Goal: Task Accomplishment & Management: Use online tool/utility

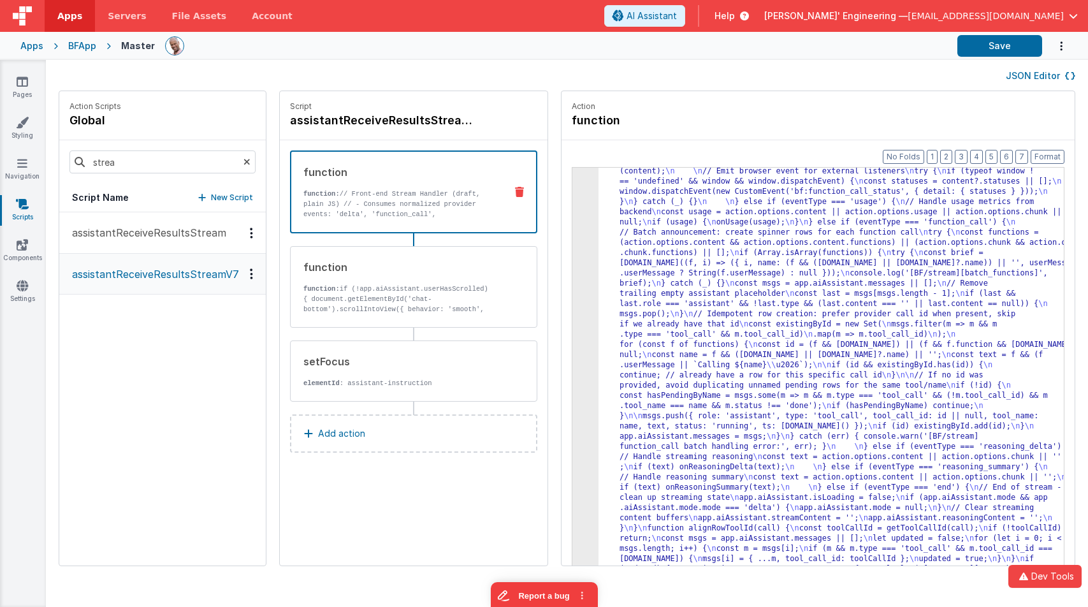
drag, startPoint x: 701, startPoint y: 217, endPoint x: 674, endPoint y: 212, distance: 27.9
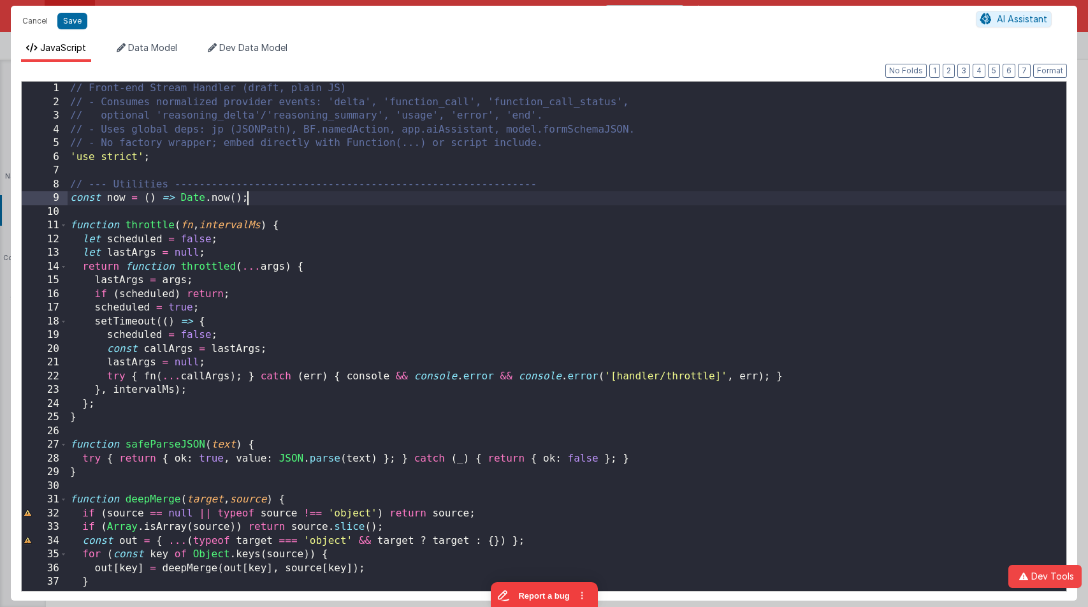
click at [547, 194] on div "// Front-end Stream Handler (draft, plain JS) // - Consumes normalized provider…" at bounding box center [567, 350] width 999 height 537
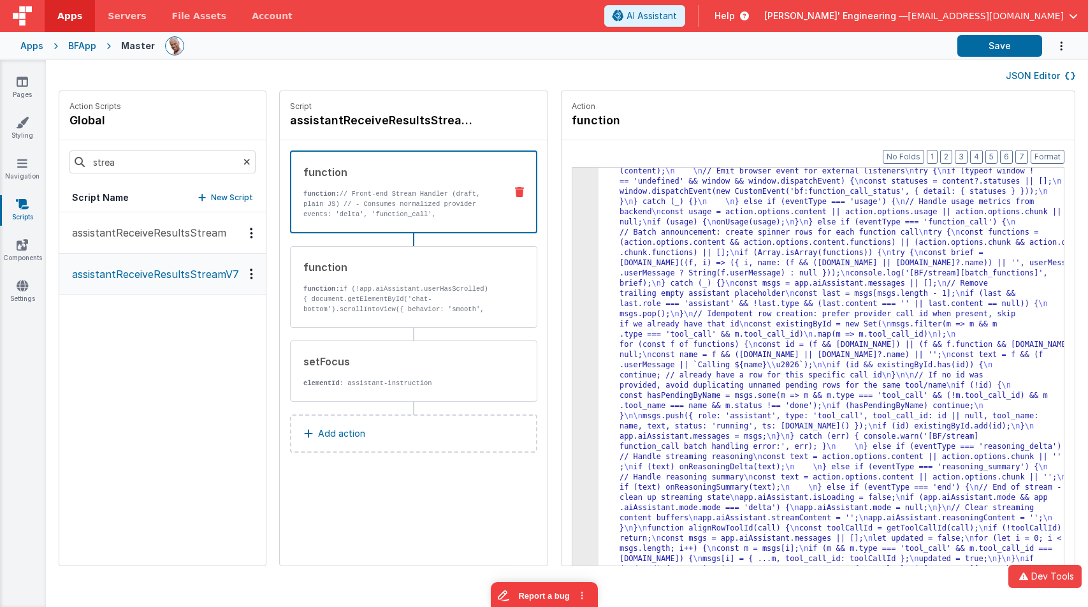
click at [806, 53] on div at bounding box center [556, 46] width 782 height 22
click at [995, 51] on button "Save" at bounding box center [999, 46] width 85 height 22
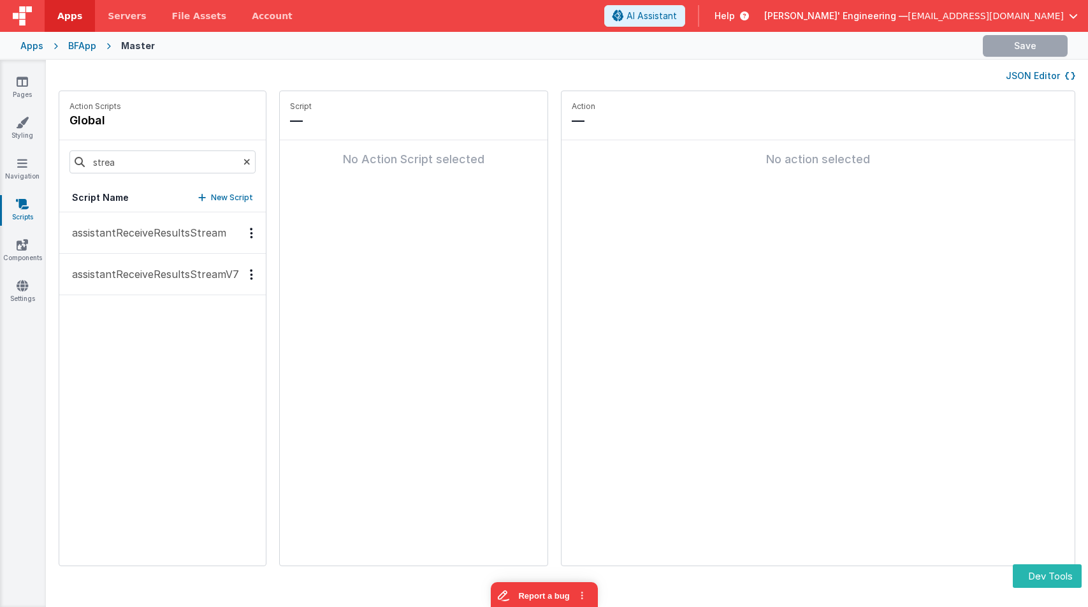
click at [157, 270] on p "assistantReceiveResultsStreamV7" at bounding box center [151, 273] width 175 height 15
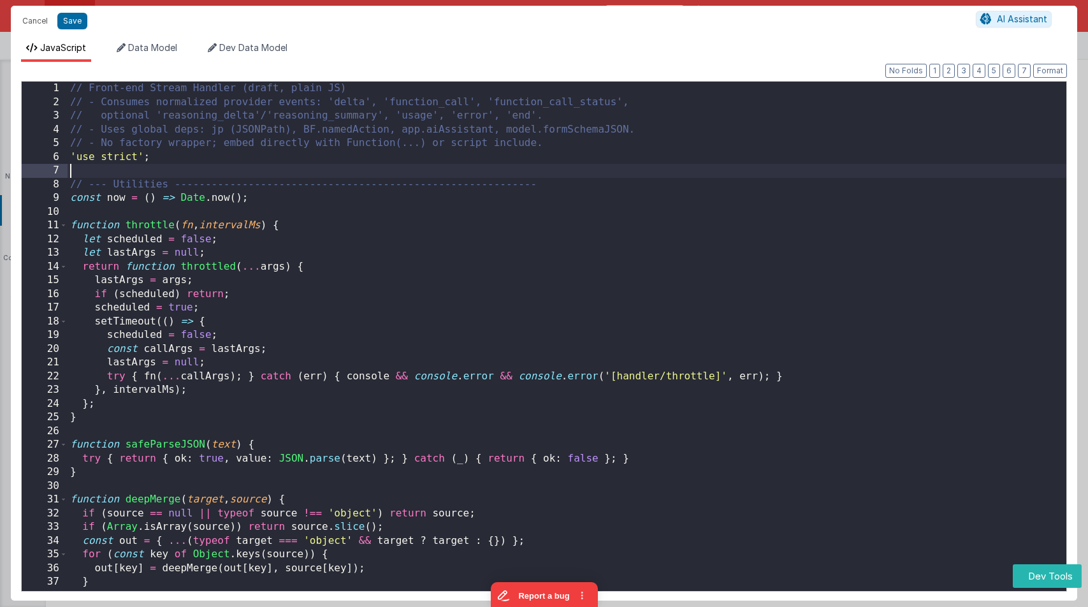
click at [504, 171] on div "// Front-end Stream Handler (draft, plain JS) // - Consumes normalized provider…" at bounding box center [567, 354] width 999 height 544
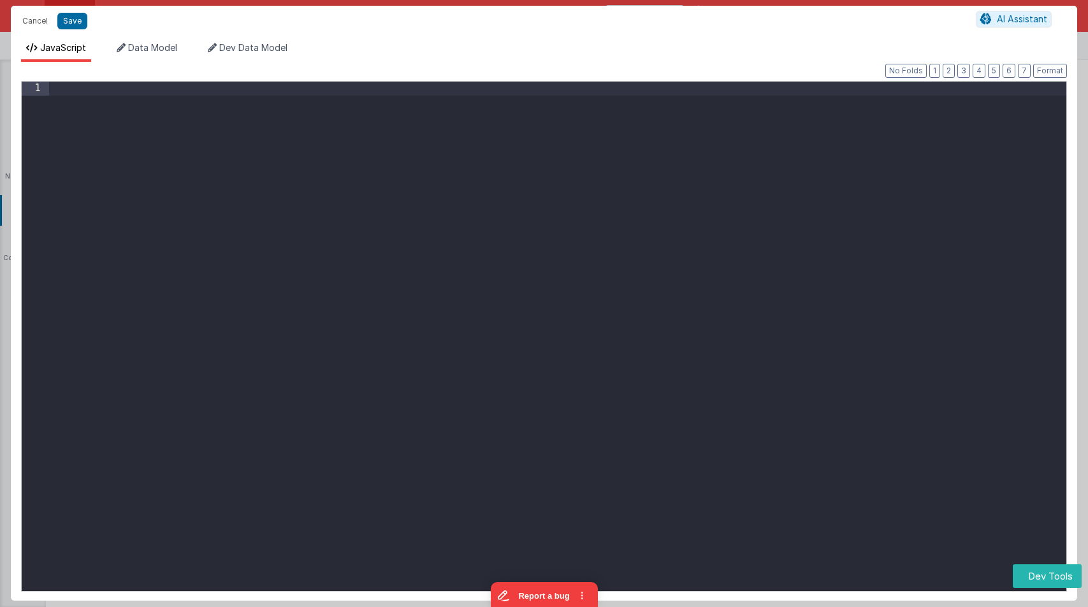
scroll to position [14241, 0]
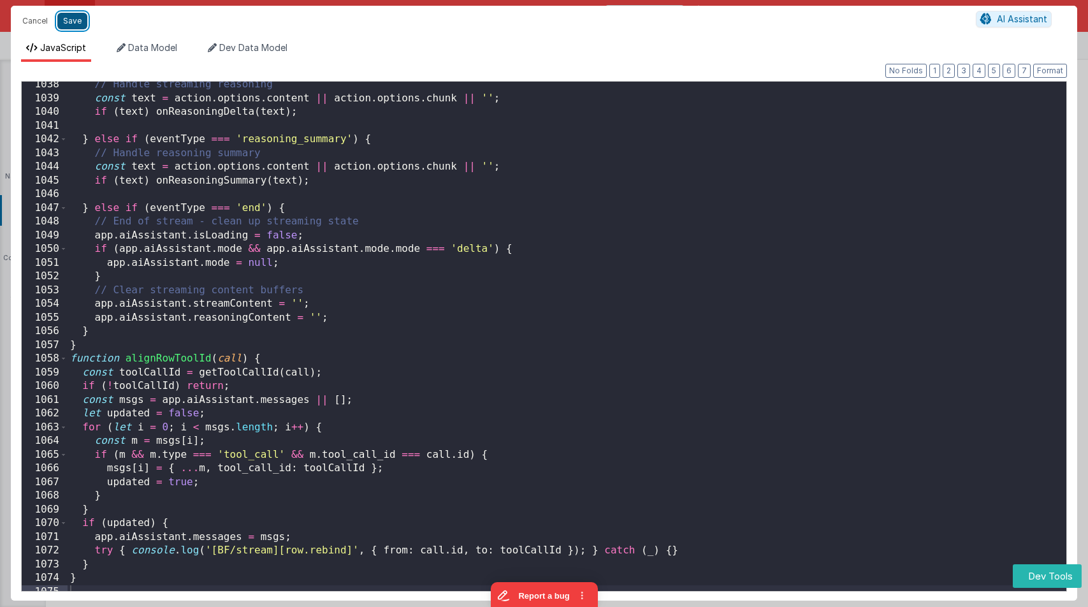
click at [69, 17] on button "Save" at bounding box center [72, 21] width 30 height 17
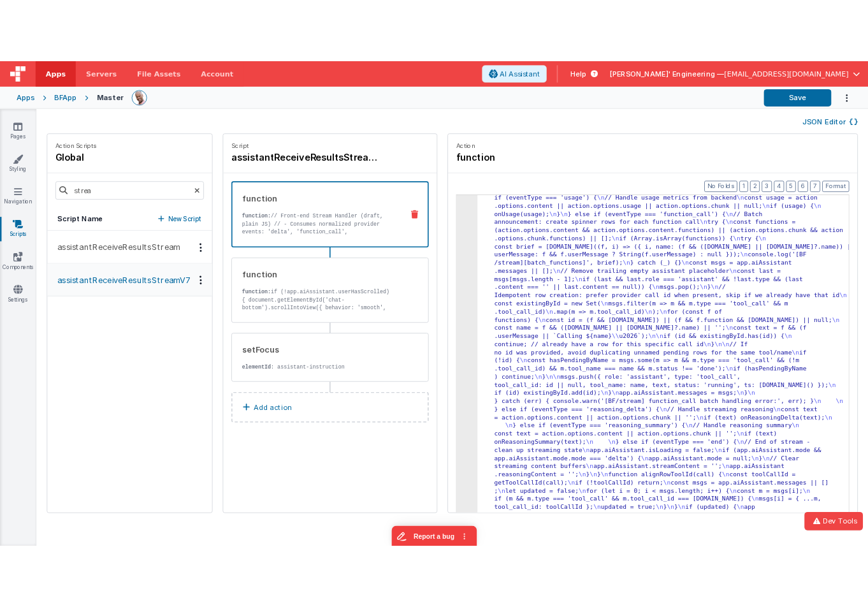
scroll to position [4172, 0]
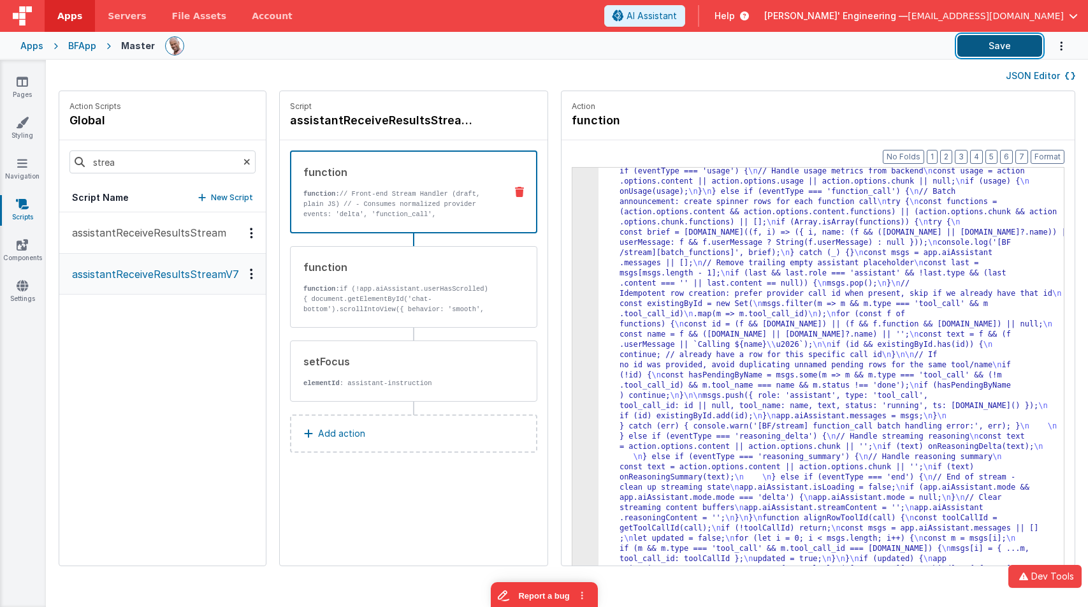
click at [996, 46] on button "Save" at bounding box center [999, 46] width 85 height 22
click at [977, 48] on button "Save" at bounding box center [999, 46] width 85 height 22
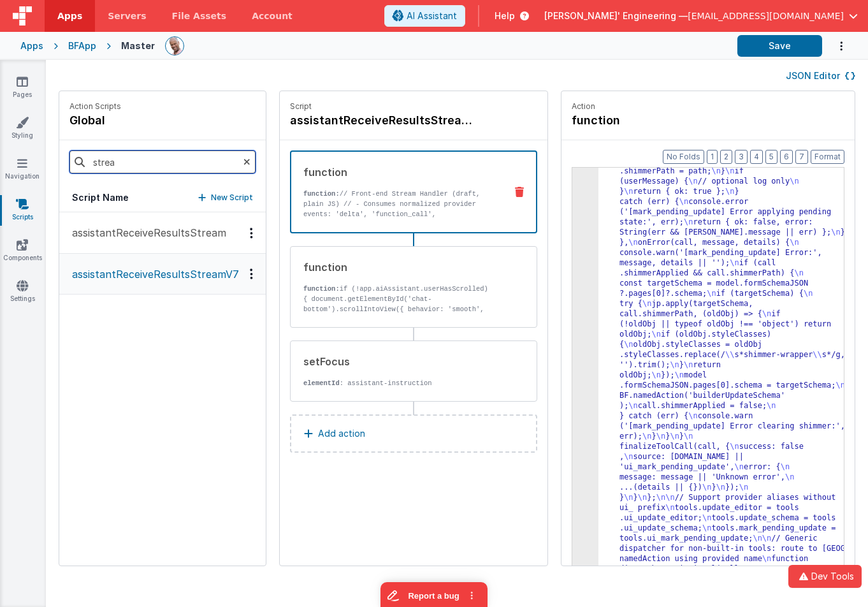
drag, startPoint x: 146, startPoint y: 164, endPoint x: 71, endPoint y: 157, distance: 75.5
click at [71, 157] on input "strea" at bounding box center [162, 161] width 186 height 23
type input "stop"
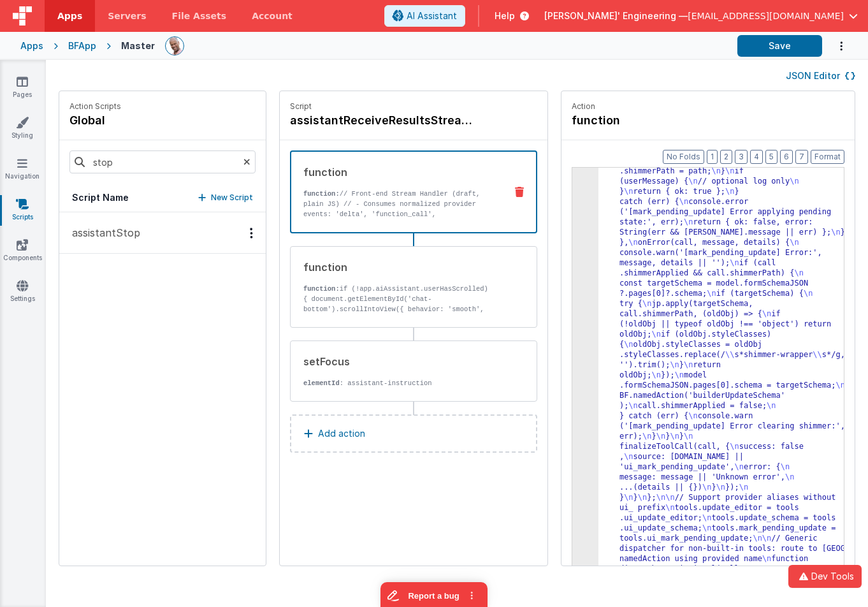
click at [78, 237] on p "assistantStop" at bounding box center [102, 232] width 76 height 15
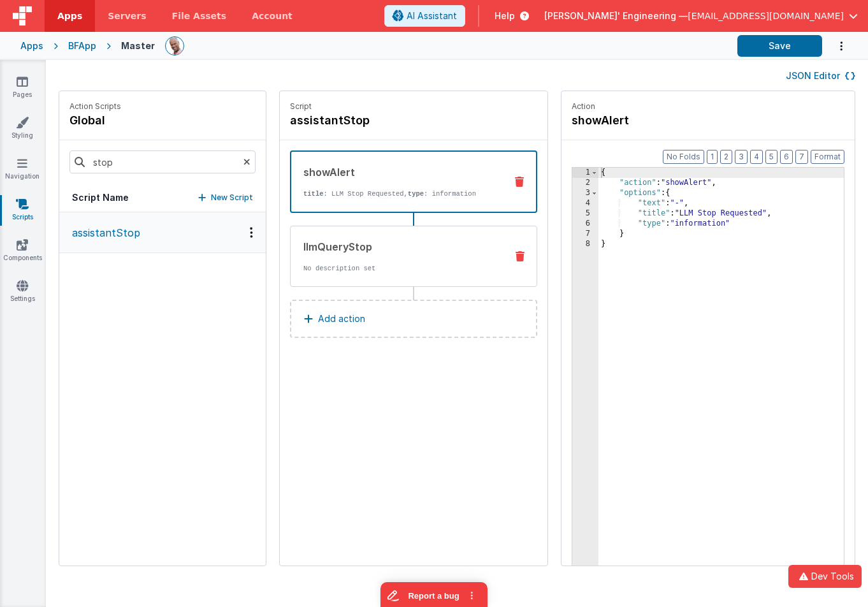
click at [460, 262] on div "llmQueryStop No description set" at bounding box center [413, 256] width 247 height 61
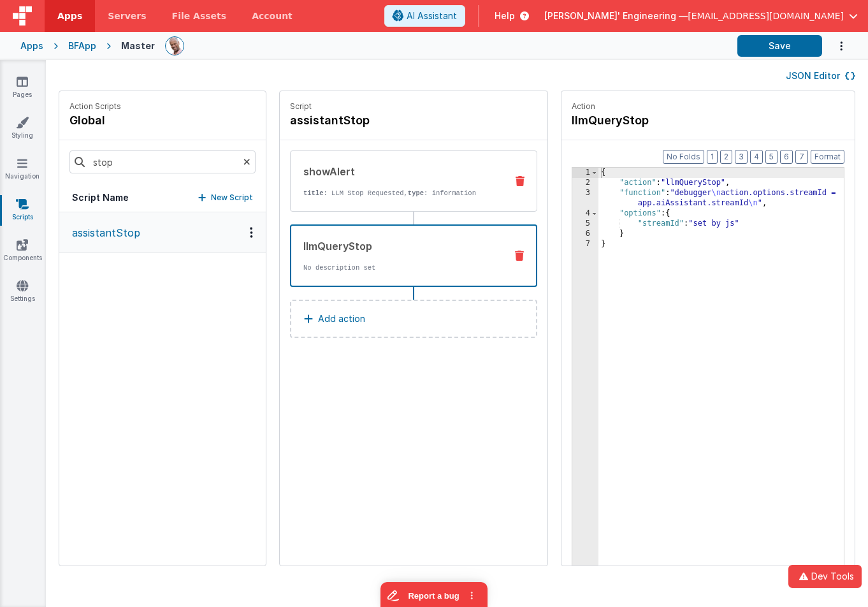
click at [437, 189] on p "title : LLM Stop Requested, type : information" at bounding box center [399, 193] width 192 height 10
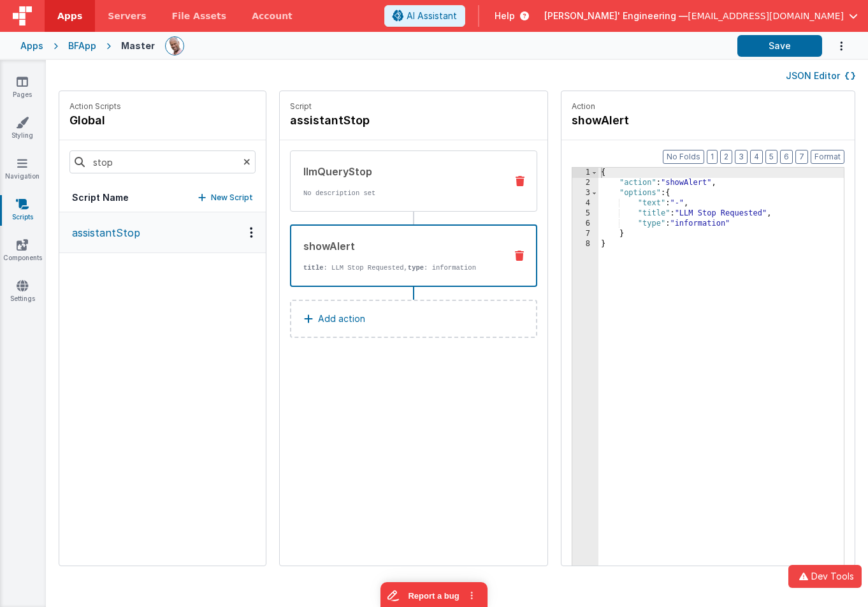
click at [416, 195] on p "No description set" at bounding box center [399, 193] width 192 height 10
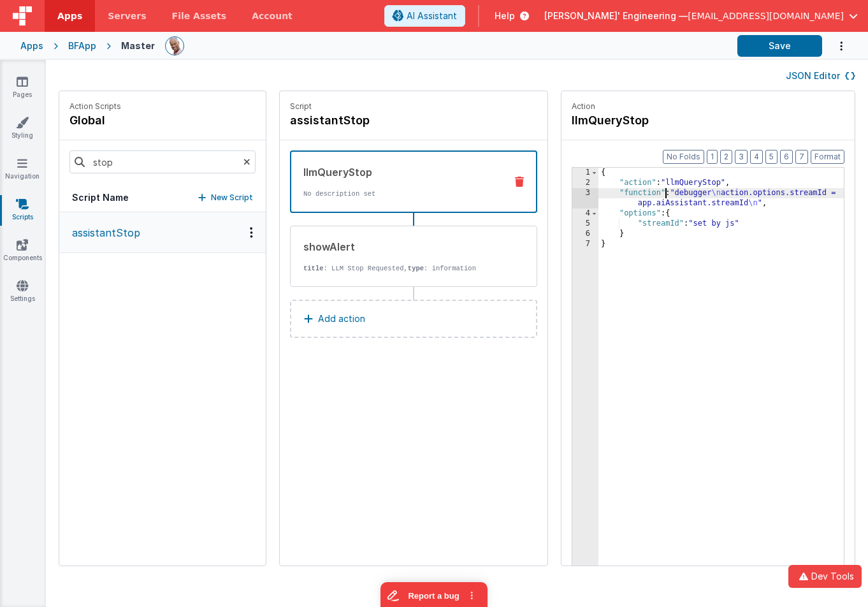
click at [628, 189] on div "{ "action" : "llmQueryStop" , "function" : "debugger \n action.options.streamId…" at bounding box center [724, 397] width 253 height 458
click at [572, 192] on div "3" at bounding box center [585, 198] width 26 height 20
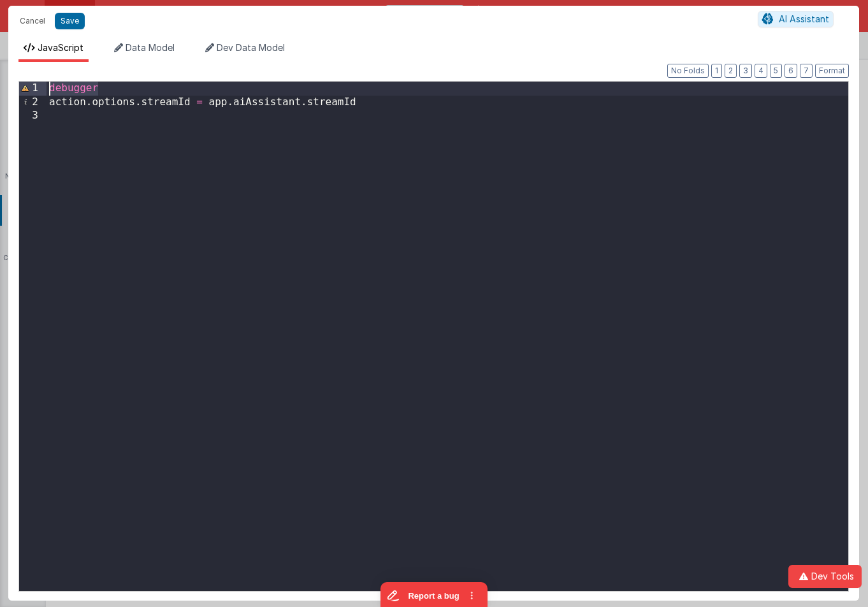
drag, startPoint x: 113, startPoint y: 84, endPoint x: -8, endPoint y: 68, distance: 122.1
click at [0, 68] on html "Cancel Save AI Assistant JavaScript Data Model Dev Data Model Format 7 6 5 4 3 …" at bounding box center [434, 303] width 868 height 607
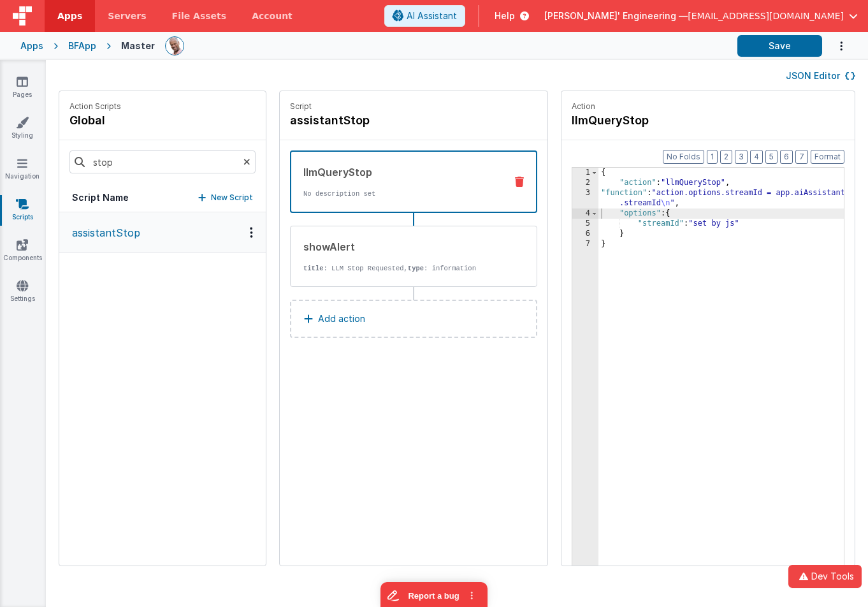
click at [771, 57] on div "Apps BFApp Master Save" at bounding box center [434, 46] width 868 height 28
click at [771, 45] on button "Save" at bounding box center [779, 46] width 85 height 22
drag, startPoint x: 124, startPoint y: 164, endPoint x: 64, endPoint y: 164, distance: 59.9
click at [64, 164] on div "stop" at bounding box center [162, 161] width 207 height 43
type input "s"
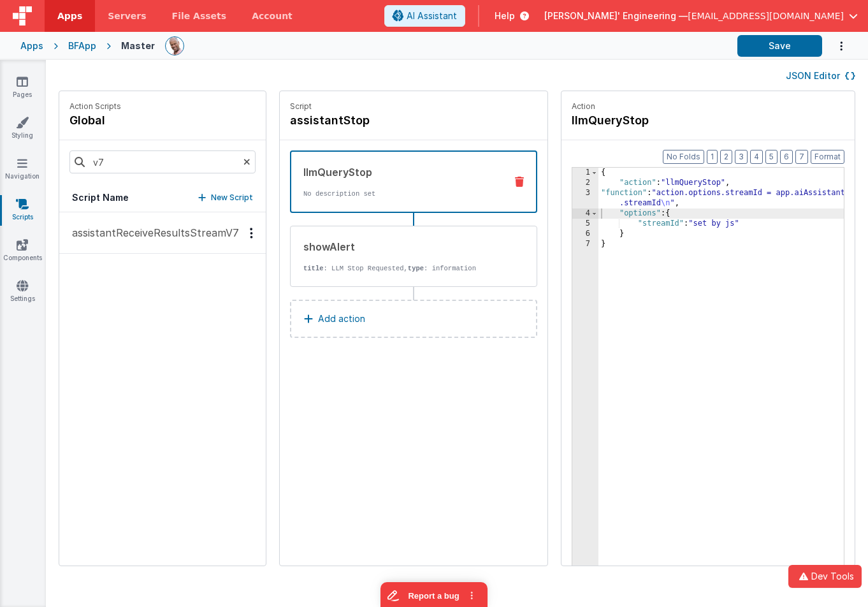
click at [141, 241] on button "assistantReceiveResultsStreamV7" at bounding box center [162, 232] width 207 height 41
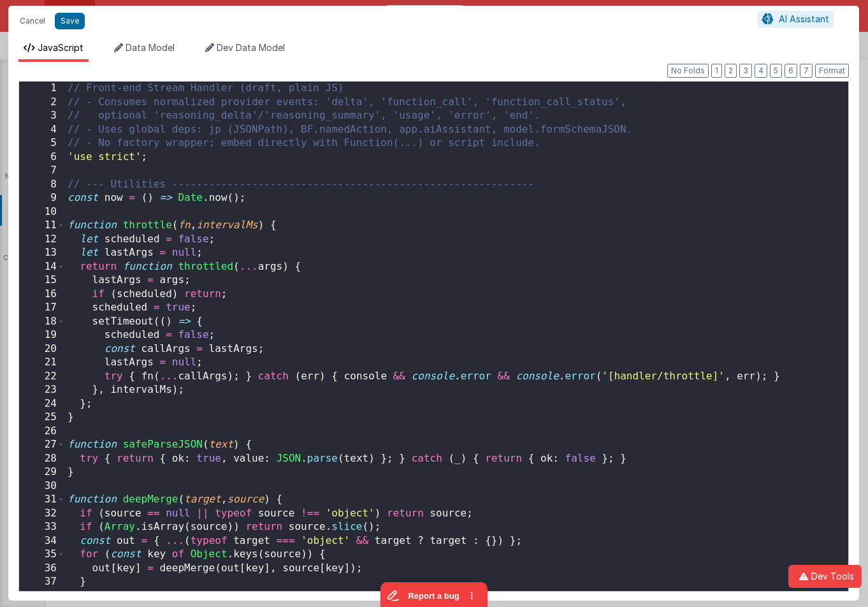
click at [580, 216] on div "// Front-end Stream Handler (draft, plain JS) // - Consumes normalized provider…" at bounding box center [456, 350] width 783 height 537
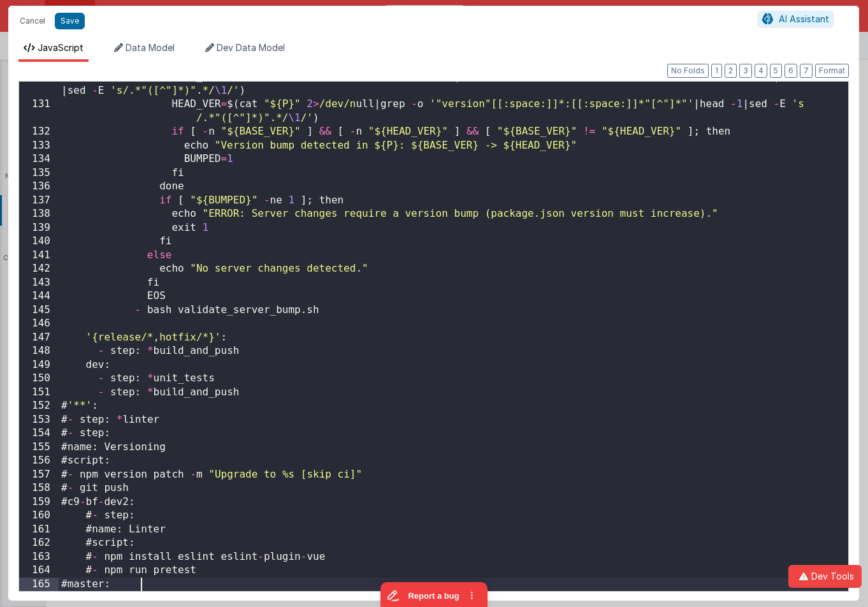
scroll to position [1793, 0]
click at [71, 19] on button "Save" at bounding box center [70, 21] width 30 height 17
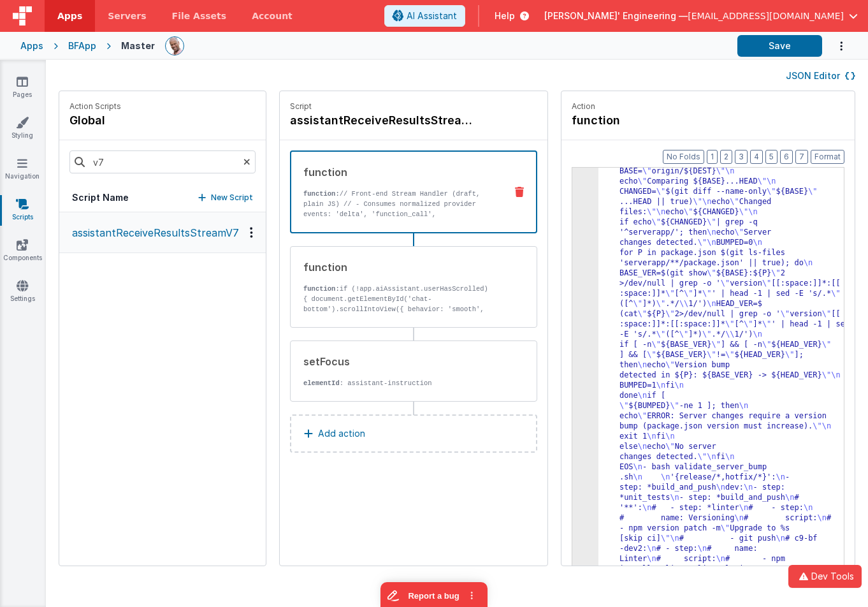
scroll to position [899, 0]
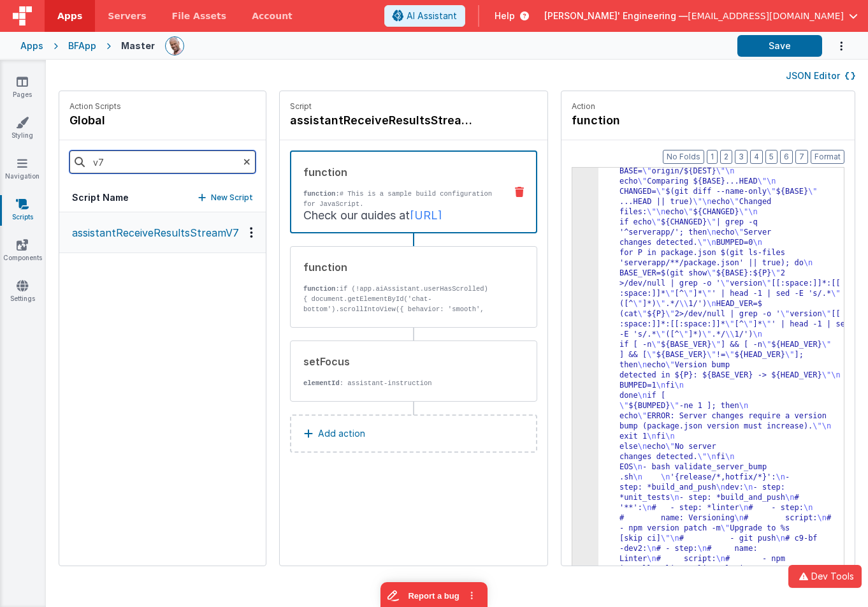
drag, startPoint x: 141, startPoint y: 163, endPoint x: 62, endPoint y: 159, distance: 79.1
click at [62, 159] on div "v7" at bounding box center [162, 161] width 207 height 43
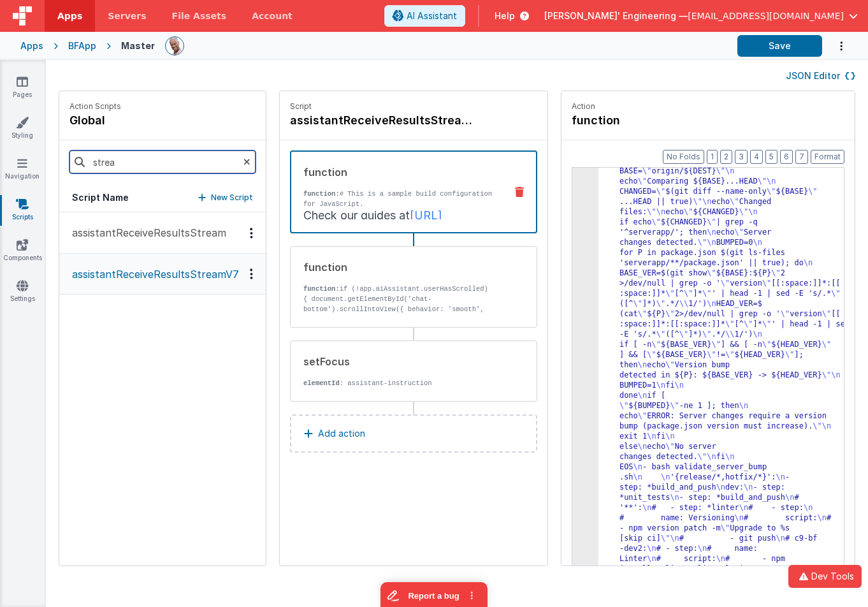
type input "strea"
click at [180, 238] on p "assistantReceiveResultsStream" at bounding box center [145, 232] width 162 height 15
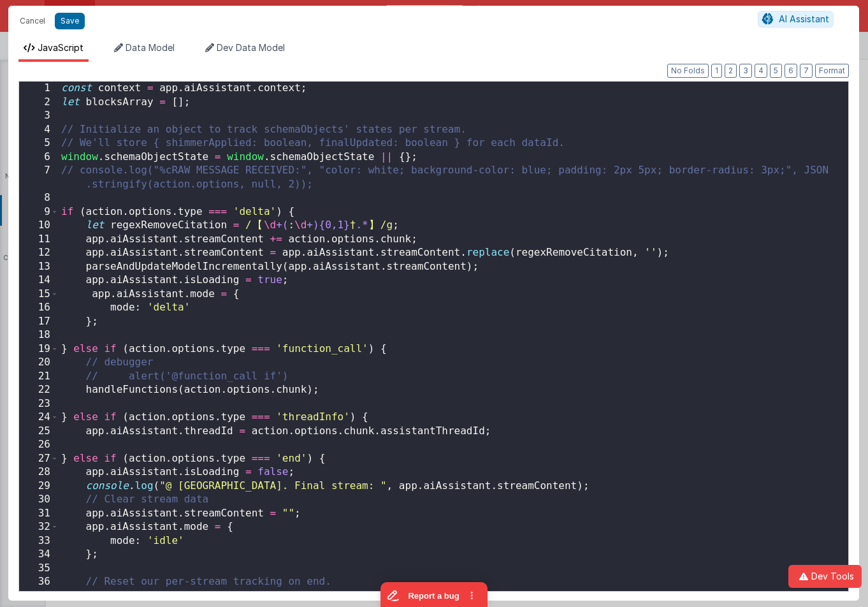
scroll to position [1613, 0]
drag, startPoint x: 41, startPoint y: 23, endPoint x: 99, endPoint y: 34, distance: 59.0
click at [41, 23] on button "Cancel" at bounding box center [32, 21] width 38 height 18
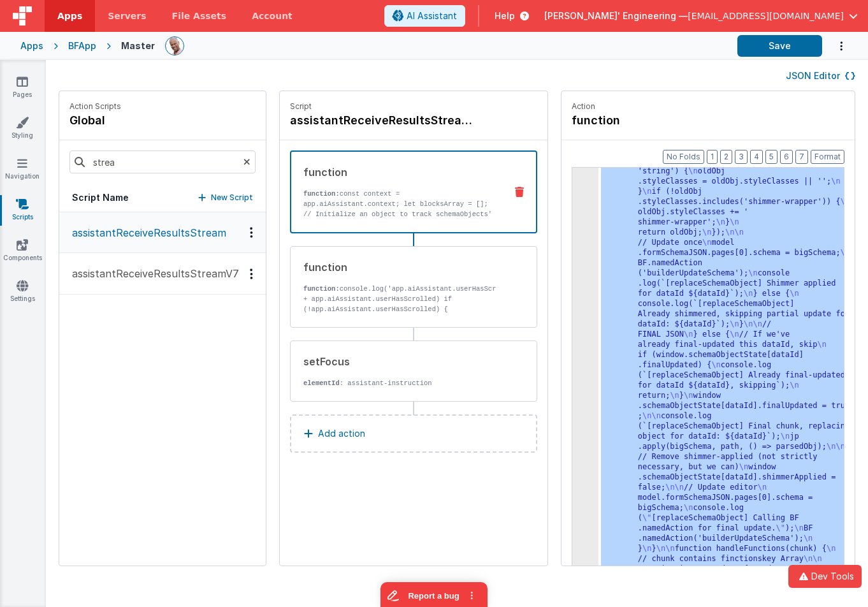
drag, startPoint x: 207, startPoint y: 268, endPoint x: 223, endPoint y: 266, distance: 16.7
click at [207, 268] on p "assistantReceiveResultsStreamV7" at bounding box center [151, 273] width 175 height 15
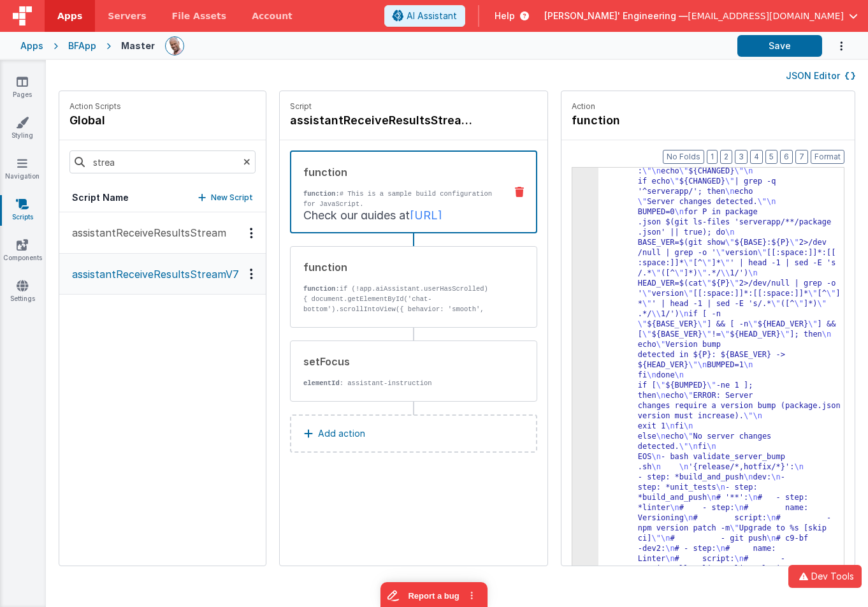
scroll to position [1021, 0]
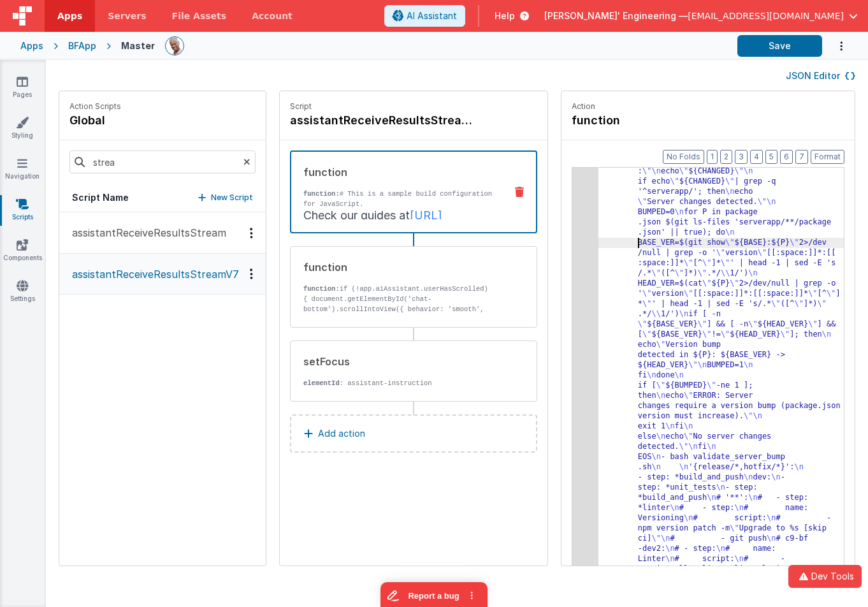
click at [612, 242] on div ""function" : "# This is a sample build configuration for JavaScript. \n # Check…" at bounding box center [724, 99] width 253 height 1865
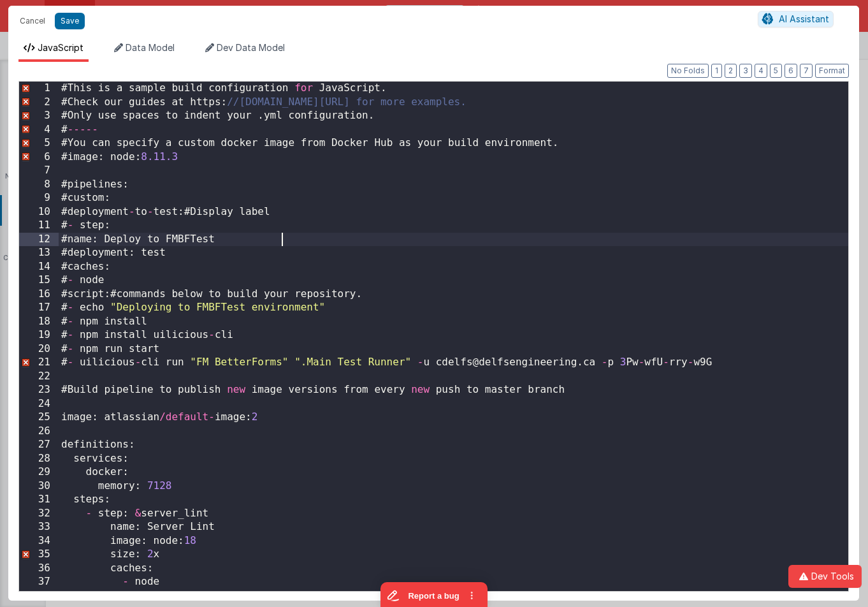
click at [575, 233] on div "# This is a sample build configuration for JavaScript . # Check our guides at h…" at bounding box center [454, 350] width 790 height 537
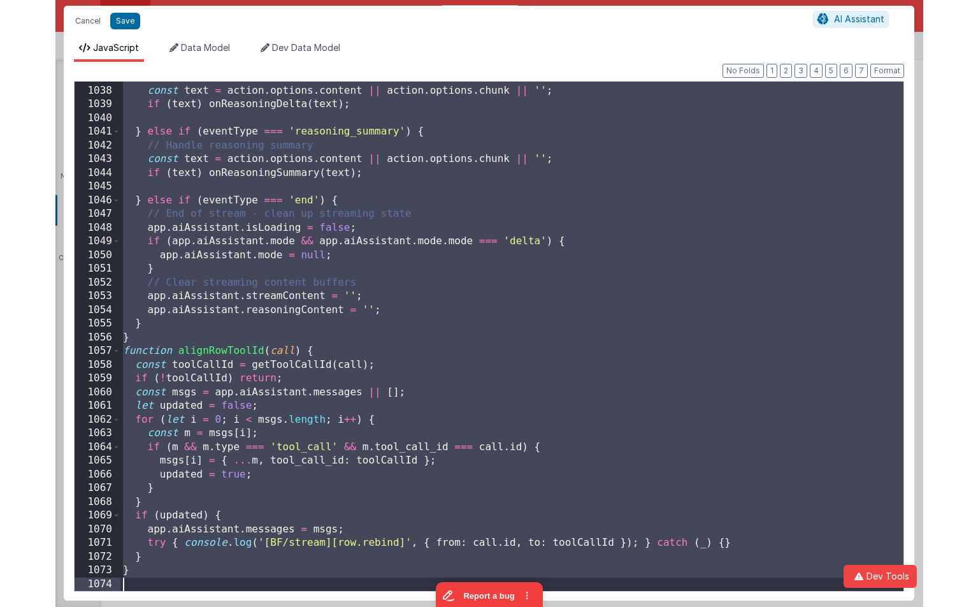
scroll to position [0, 0]
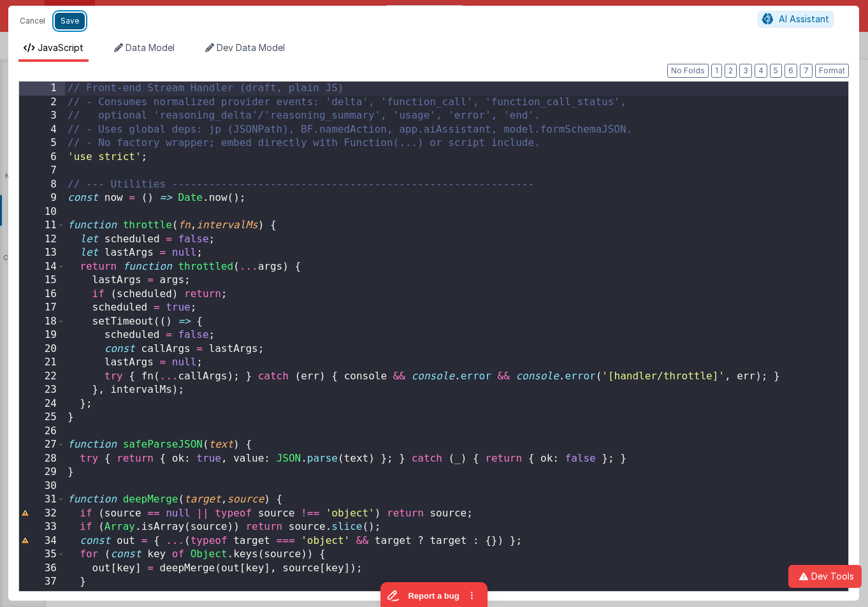
click at [65, 21] on button "Save" at bounding box center [70, 21] width 30 height 17
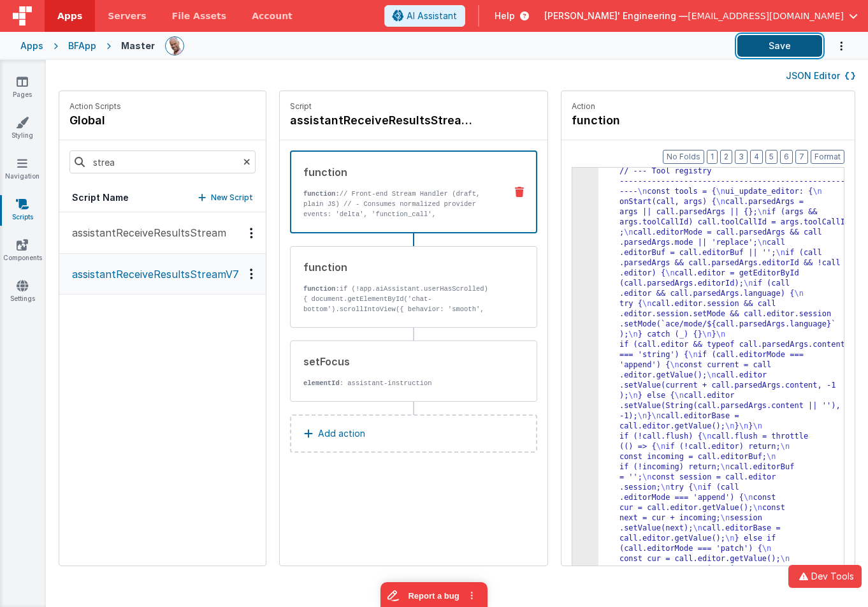
click at [784, 48] on button "Save" at bounding box center [779, 46] width 85 height 22
click at [805, 49] on button "Save" at bounding box center [779, 46] width 85 height 22
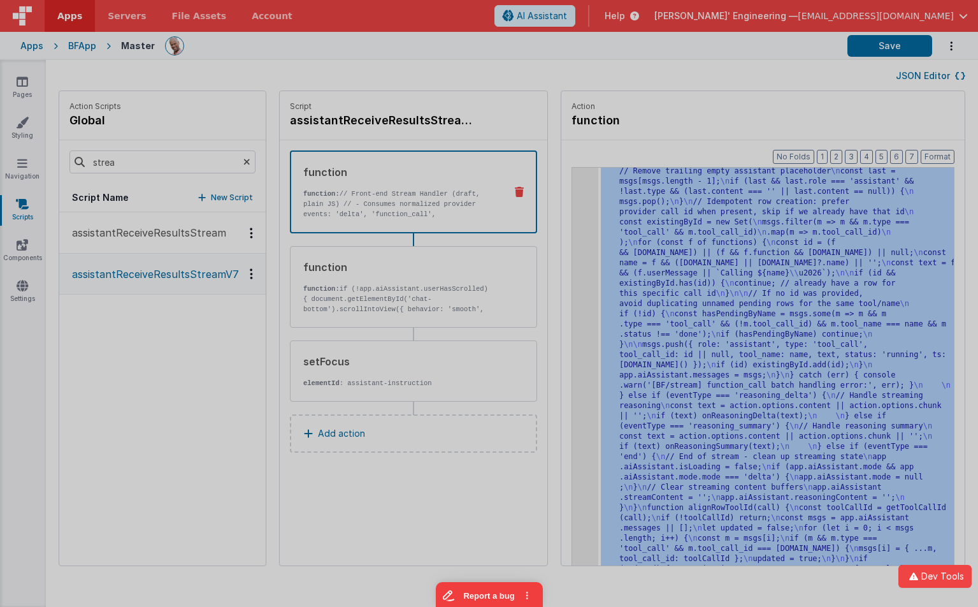
scroll to position [5641, 0]
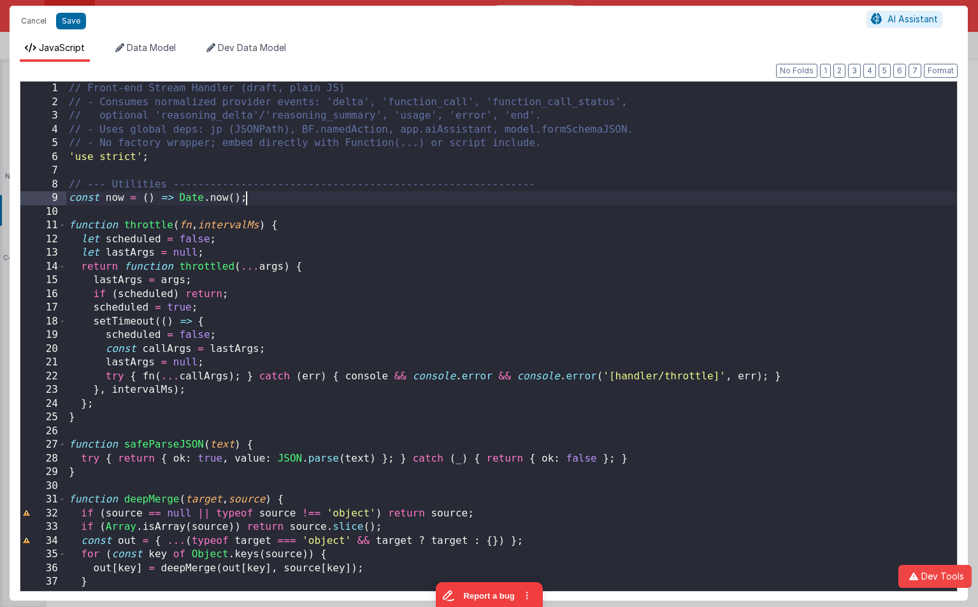
click at [549, 199] on div "// Front-end Stream Handler (draft, plain JS) // - Consumes normalized provider…" at bounding box center [511, 350] width 891 height 537
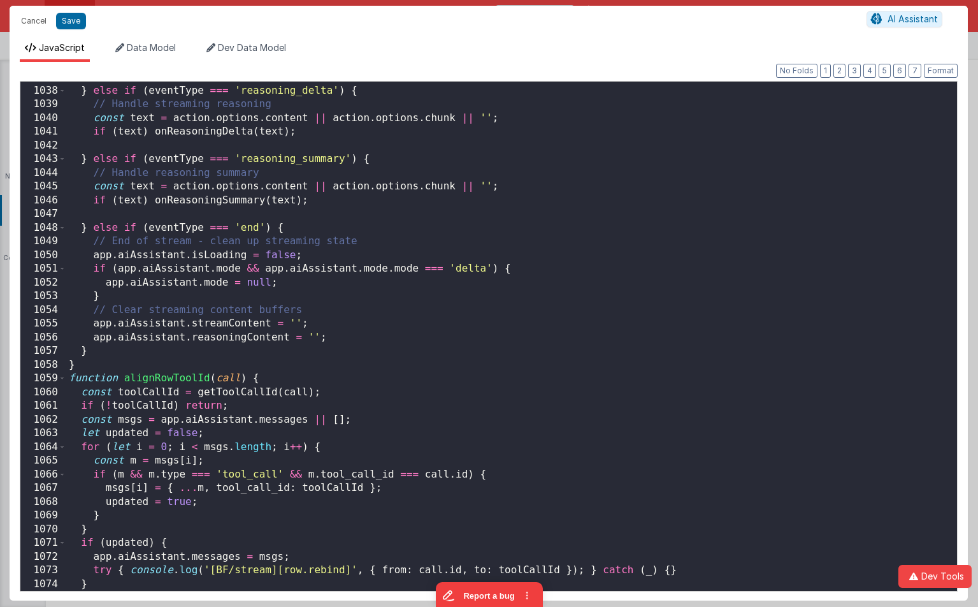
scroll to position [14304, 0]
click at [69, 18] on button "Save" at bounding box center [71, 21] width 30 height 17
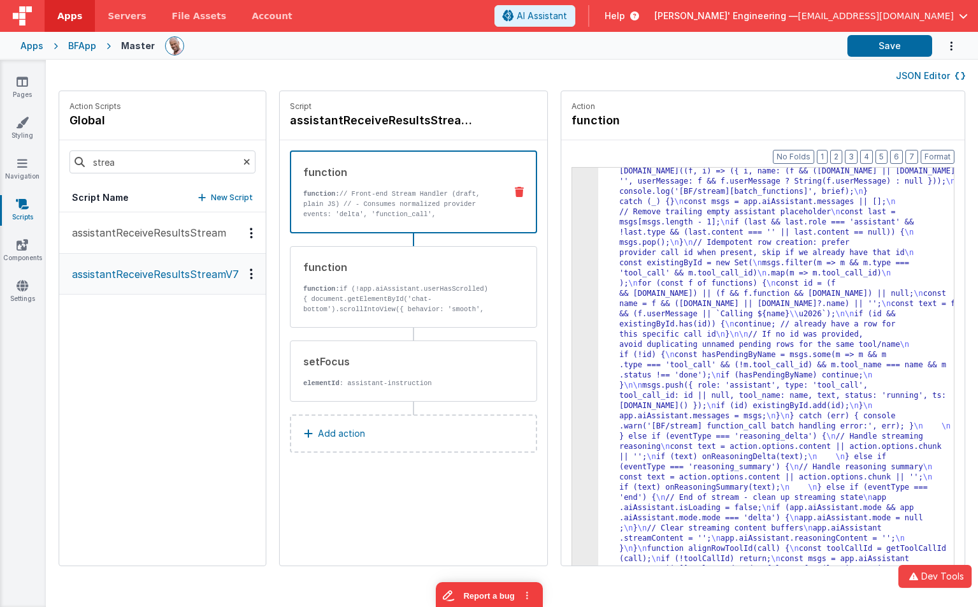
click at [816, 65] on div "JSON Editor" at bounding box center [512, 75] width 932 height 31
click at [823, 61] on div "JSON Editor" at bounding box center [512, 75] width 932 height 31
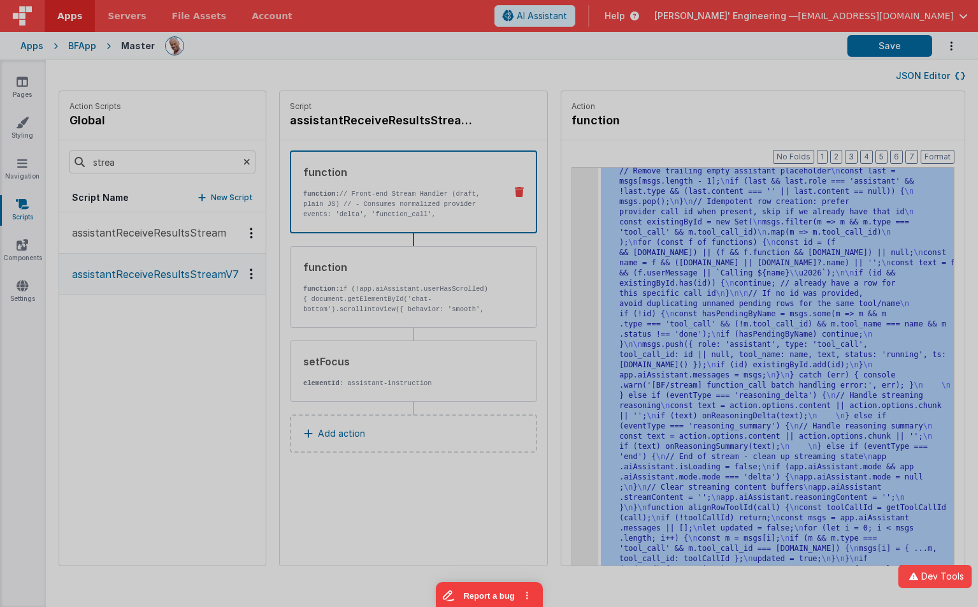
scroll to position [5681, 0]
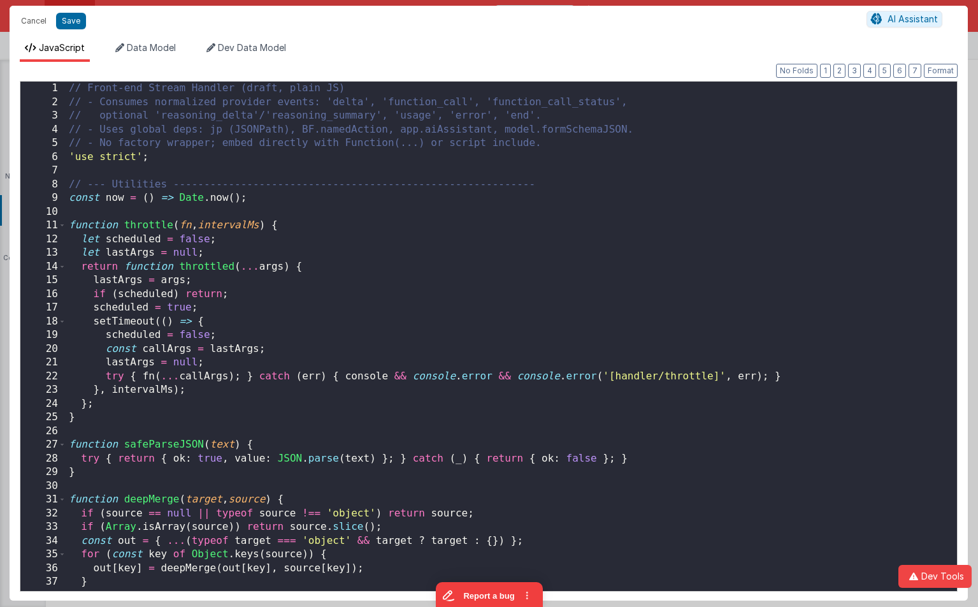
click at [571, 236] on div "// Front-end Stream Handler (draft, plain JS) // - Consumes normalized provider…" at bounding box center [511, 350] width 891 height 537
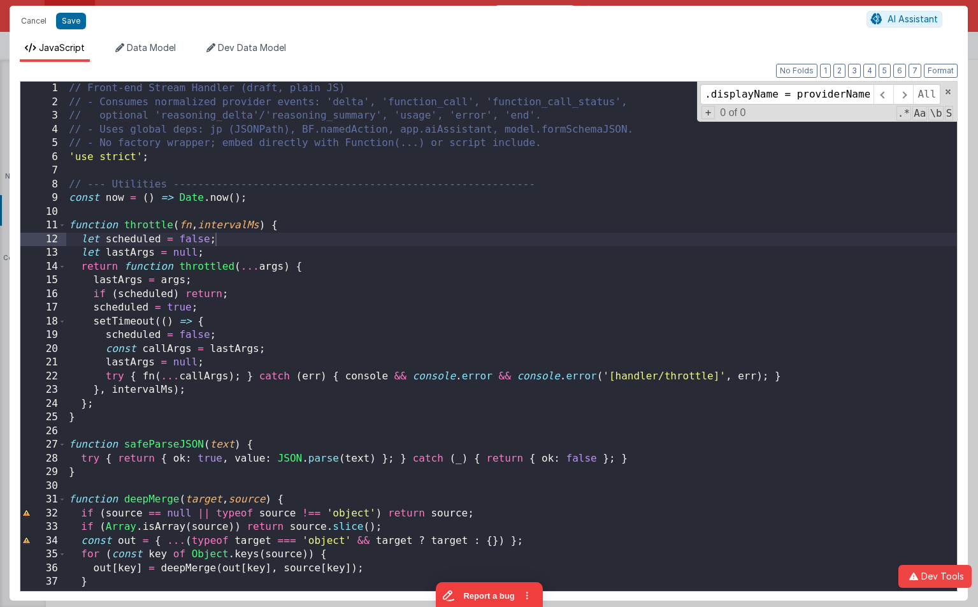
scroll to position [7926, 0]
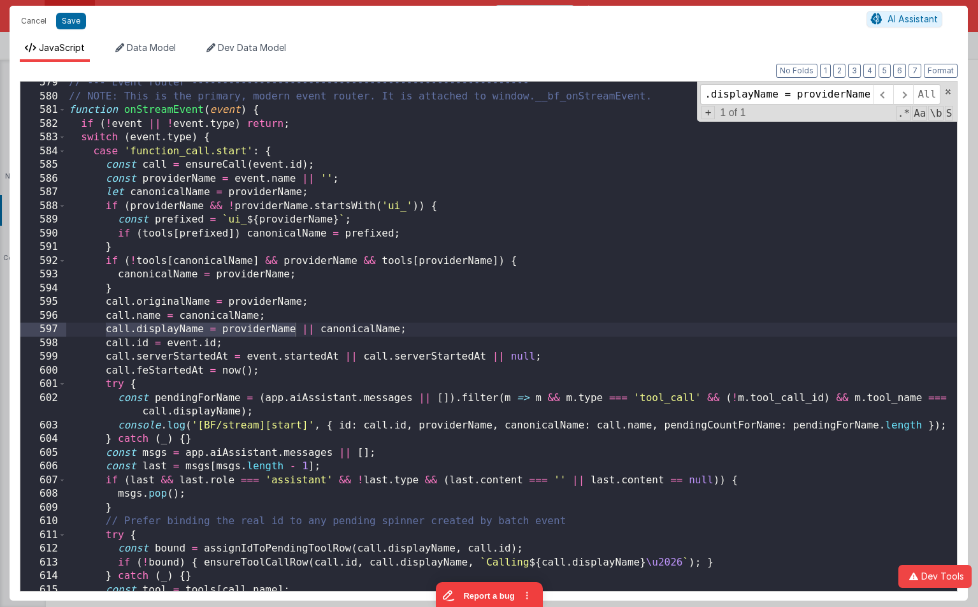
type input "call.displayName = providerName"
click at [426, 332] on div "// --- Event router ------------------------------------------------------- // …" at bounding box center [511, 344] width 891 height 537
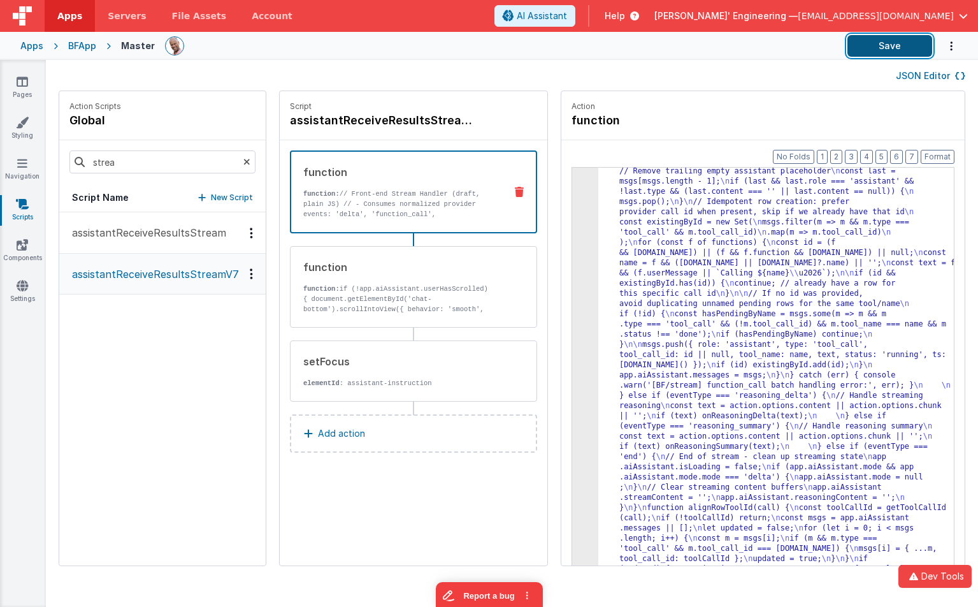
click at [871, 47] on button "Save" at bounding box center [890, 46] width 85 height 22
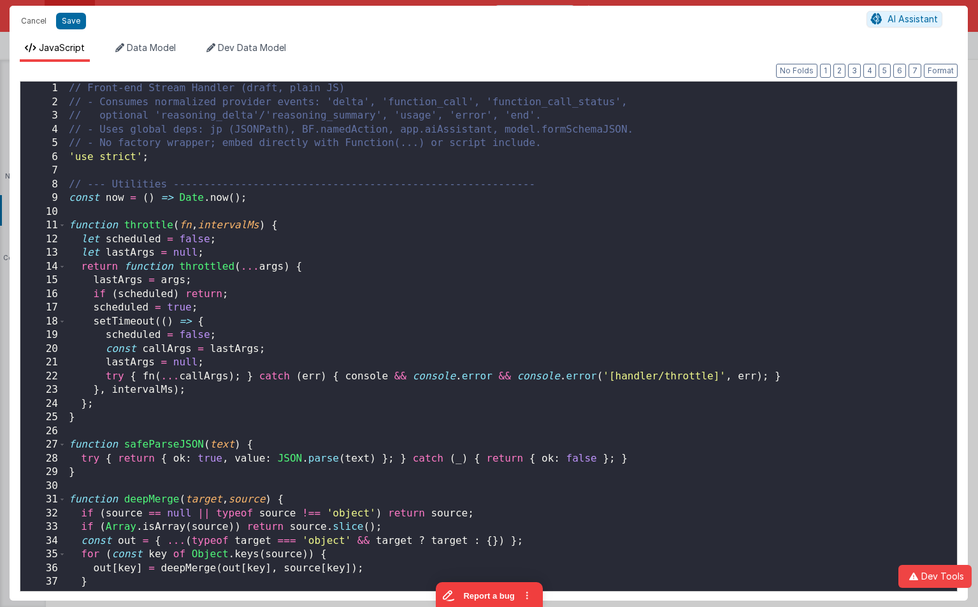
click at [570, 224] on div "// Front-end Stream Handler (draft, plain JS) // - Consumes normalized provider…" at bounding box center [511, 350] width 891 height 537
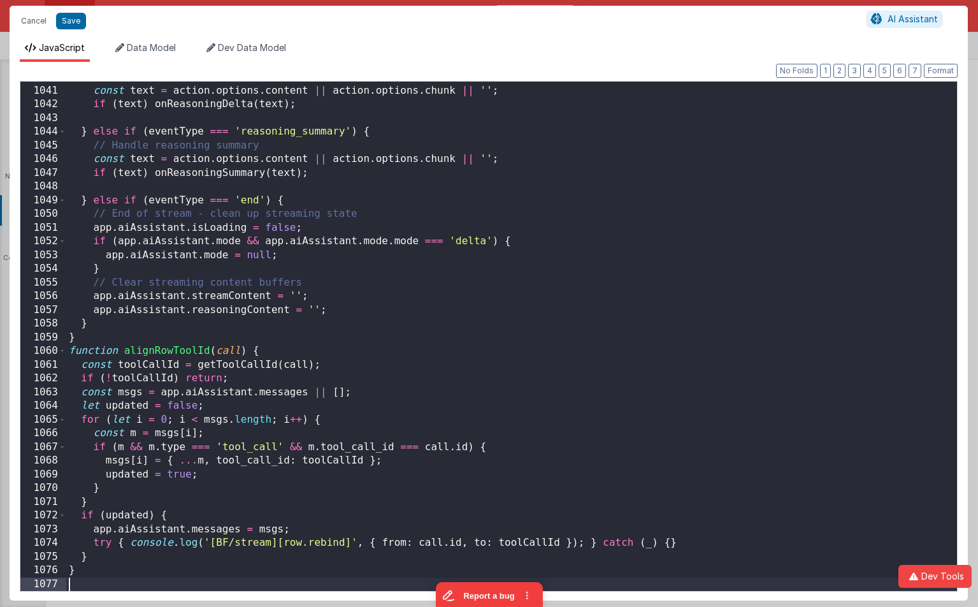
scroll to position [14345, 0]
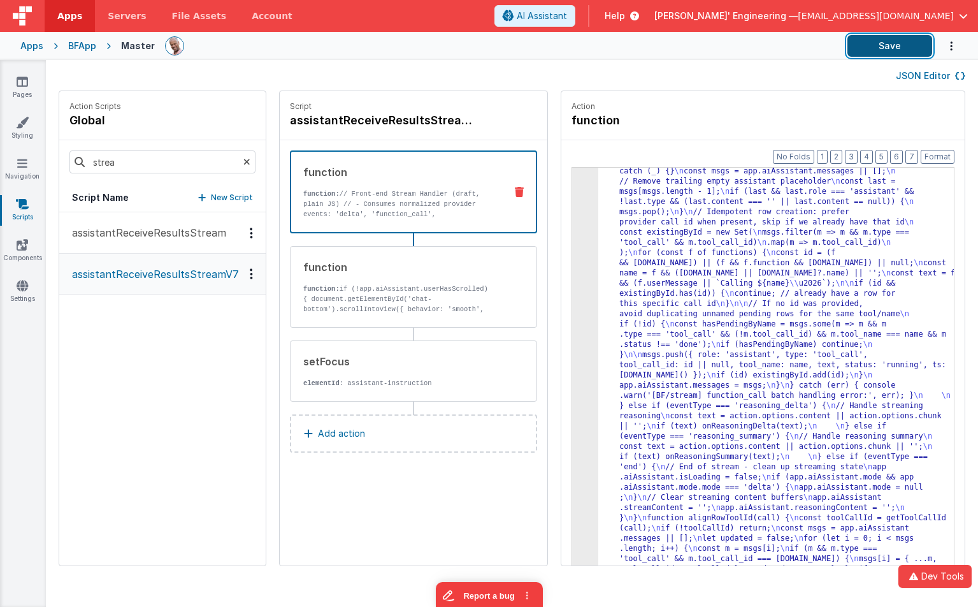
click at [879, 44] on button "Save" at bounding box center [890, 46] width 85 height 22
drag, startPoint x: 864, startPoint y: 45, endPoint x: 853, endPoint y: 45, distance: 10.8
click at [864, 45] on button "Save" at bounding box center [890, 46] width 85 height 22
